Goal: Task Accomplishment & Management: Complete application form

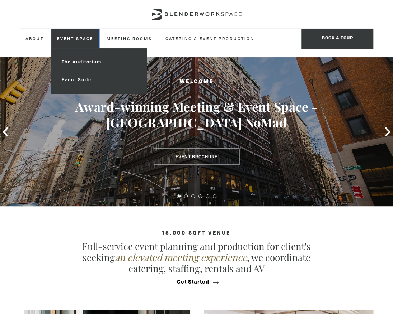
click at [83, 42] on link "Event Space" at bounding box center [75, 39] width 48 height 20
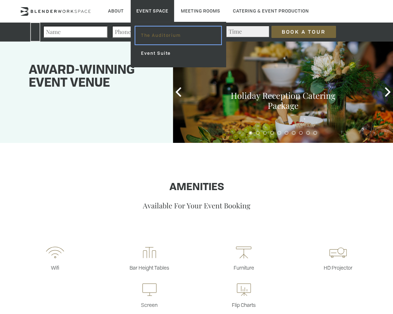
click at [149, 37] on link "The Auditorium" at bounding box center [178, 36] width 86 height 18
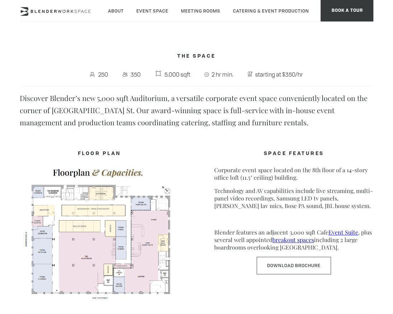
scroll to position [163, 0]
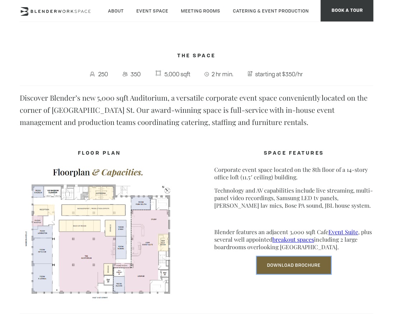
click at [272, 268] on link "Download Brochure" at bounding box center [293, 266] width 74 height 18
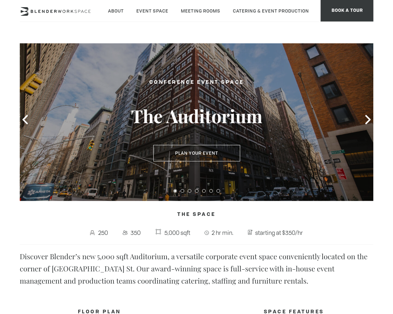
scroll to position [0, 0]
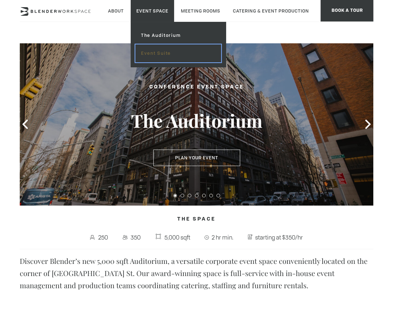
click at [161, 50] on link "Event Suite" at bounding box center [178, 53] width 86 height 18
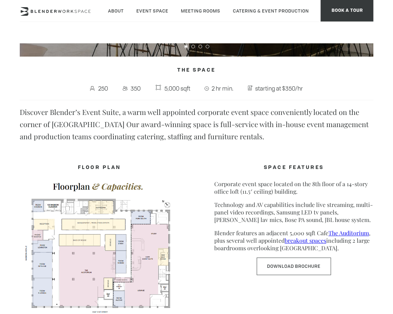
scroll to position [145, 0]
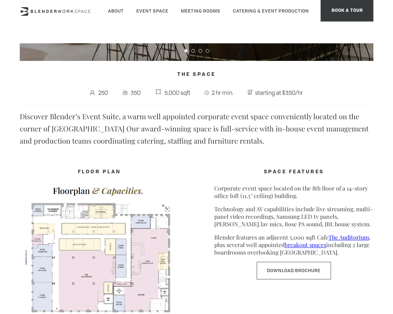
click at [260, 93] on span "starting at $350/hr" at bounding box center [278, 92] width 51 height 11
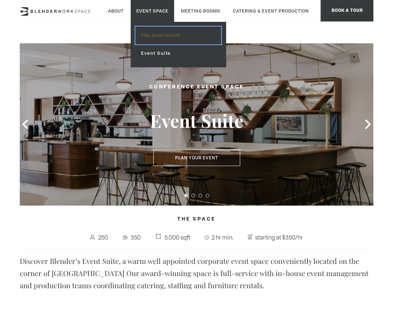
click at [156, 34] on link "The Auditorium" at bounding box center [178, 36] width 86 height 18
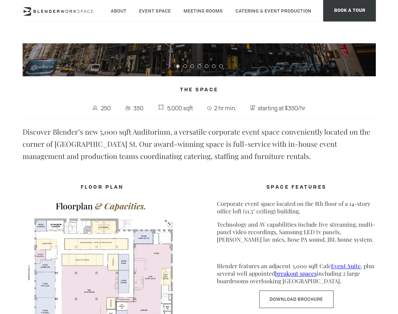
scroll to position [79, 0]
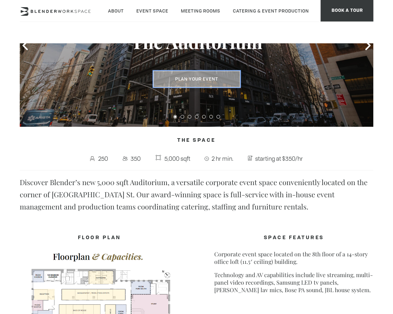
click at [212, 85] on button "Plan Your Event" at bounding box center [196, 79] width 87 height 16
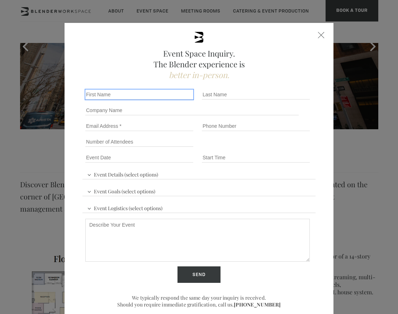
click at [155, 92] on input "First name *" at bounding box center [139, 95] width 108 height 10
type input "[PERSON_NAME]"
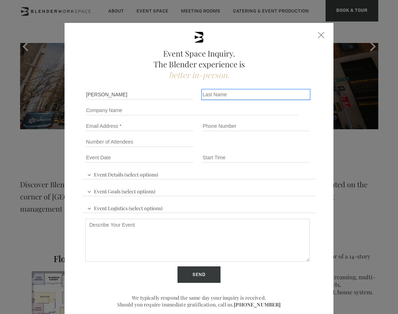
type input "[PERSON_NAME]"
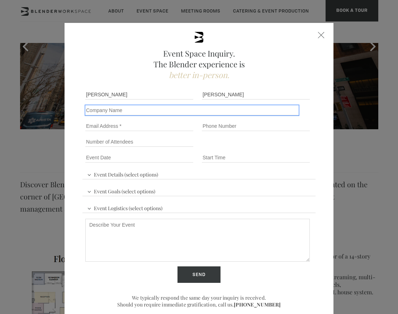
type input "Breakthrough Energy / co Studio"
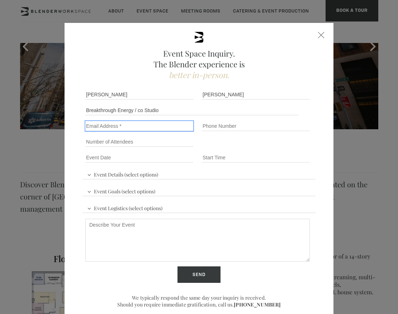
type input "[PERSON_NAME][EMAIL_ADDRESS][DOMAIN_NAME]"
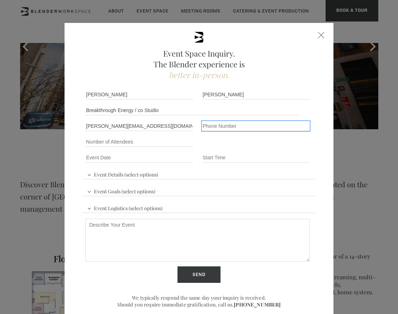
type input "19293946899"
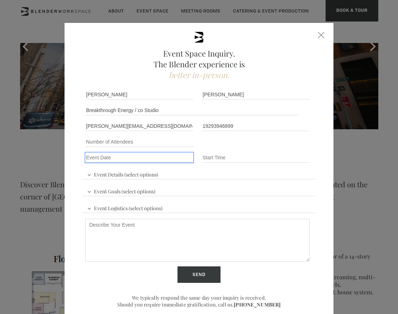
click at [133, 158] on input "Event Date *" at bounding box center [139, 158] width 108 height 10
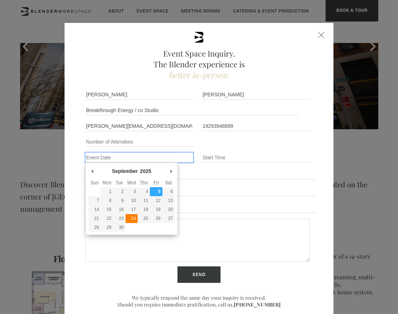
type div "[DATE]"
type input "[DATE]"
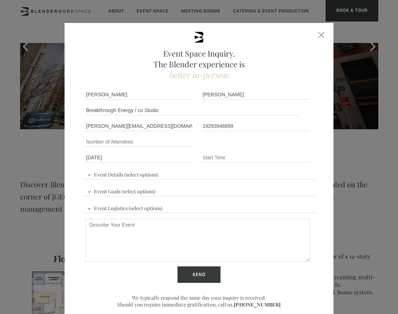
click at [211, 163] on div "Event Time" at bounding box center [257, 158] width 116 height 16
click at [211, 160] on input "Event Time" at bounding box center [256, 158] width 108 height 10
type input "4:00pm"
click at [145, 173] on span "Event Details (select options)" at bounding box center [122, 173] width 75 height 11
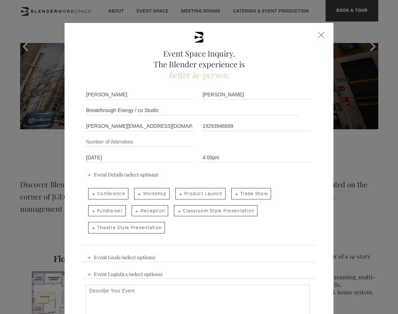
click at [116, 192] on span "Conference" at bounding box center [108, 193] width 40 height 11
click at [90, 192] on input "Conference" at bounding box center [87, 190] width 5 height 10
checkbox input "true"
click at [139, 209] on span "Reception" at bounding box center [150, 210] width 37 height 11
click at [133, 209] on input "Reception" at bounding box center [131, 208] width 5 height 10
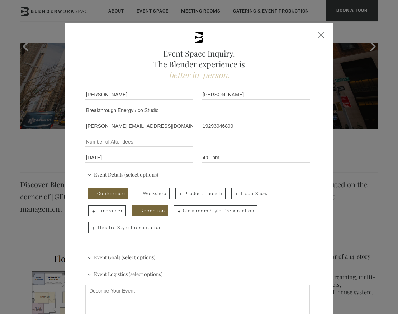
checkbox input "true"
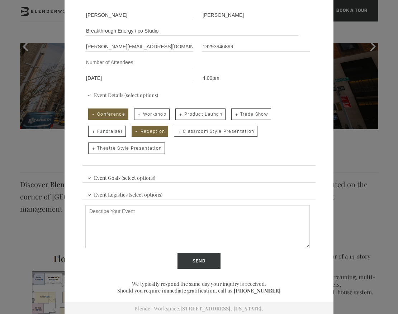
click at [156, 194] on span "Event Logistics (select options)" at bounding box center [124, 194] width 79 height 11
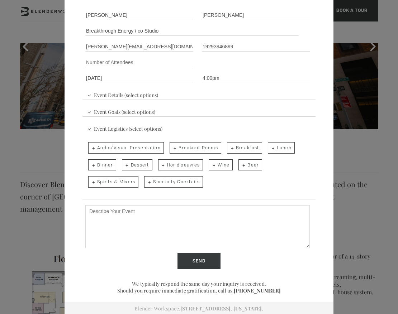
click at [121, 181] on span "Spirits & Mixers" at bounding box center [113, 181] width 50 height 11
click at [90, 181] on input "Spirits & Mixers" at bounding box center [87, 178] width 5 height 10
checkbox input "true"
click at [144, 180] on span "Specialty Cocktails" at bounding box center [173, 181] width 58 height 11
click at [142, 180] on input "Specialty Cocktails" at bounding box center [143, 178] width 5 height 10
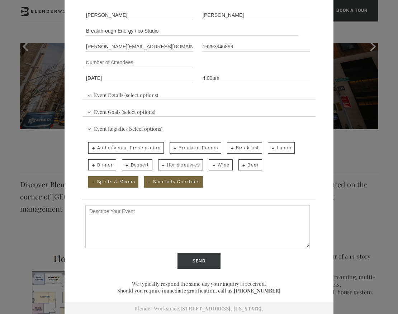
checkbox input "true"
click at [214, 165] on span "Wine" at bounding box center [221, 165] width 24 height 11
click at [210, 165] on input "Wine" at bounding box center [208, 162] width 5 height 10
checkbox input "true"
click at [251, 164] on span "Beer" at bounding box center [249, 165] width 23 height 11
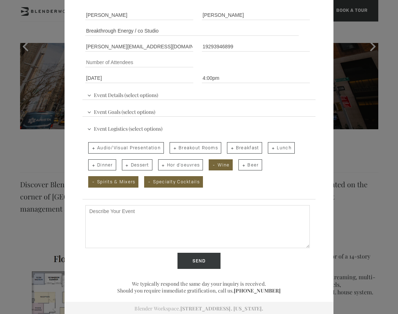
click at [240, 164] on input "Beer" at bounding box center [238, 162] width 5 height 10
checkbox input "true"
click at [156, 148] on span "Audio/Visual Presentation" at bounding box center [126, 147] width 76 height 11
click at [90, 148] on input "Audio/Visual Presentation" at bounding box center [87, 144] width 5 height 10
checkbox input "true"
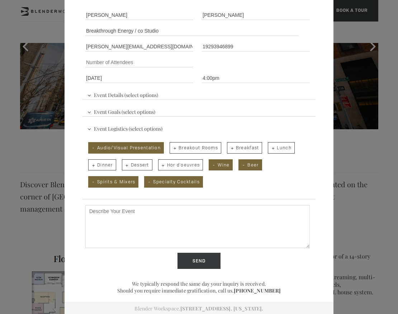
click at [126, 96] on span "Event Details (select options)" at bounding box center [122, 94] width 75 height 11
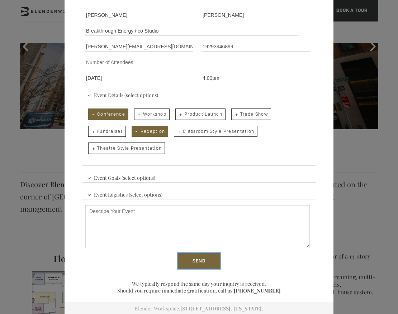
click at [197, 261] on input "Send" at bounding box center [198, 261] width 43 height 16
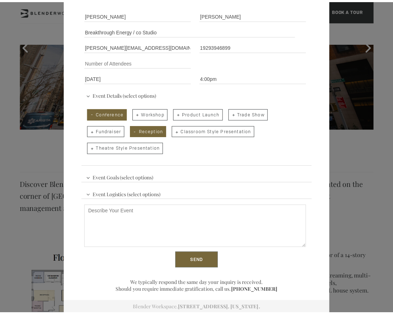
scroll to position [0, 0]
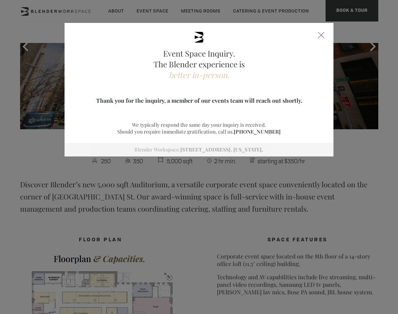
click at [320, 34] on div at bounding box center [321, 35] width 6 height 6
